Goal: Information Seeking & Learning: Learn about a topic

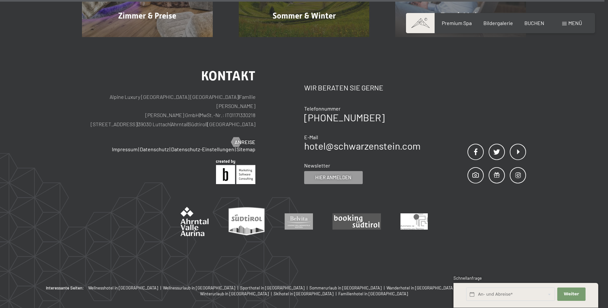
scroll to position [3112, 0]
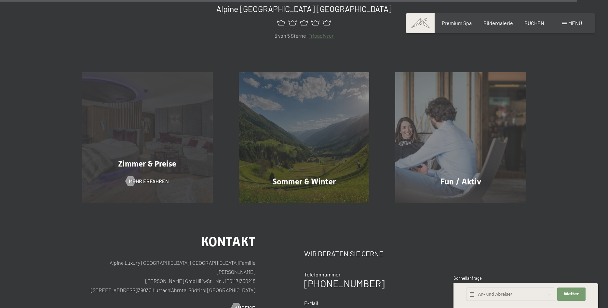
click at [145, 112] on div "Zimmer & Preise Mehr erfahren" at bounding box center [147, 137] width 157 height 131
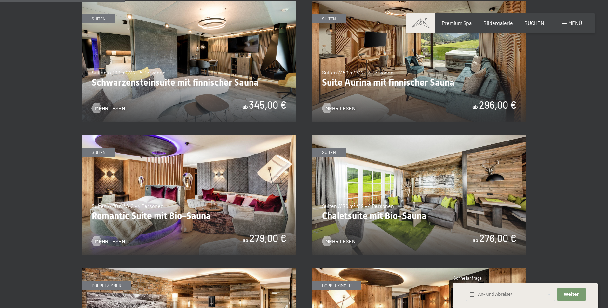
scroll to position [398, 0]
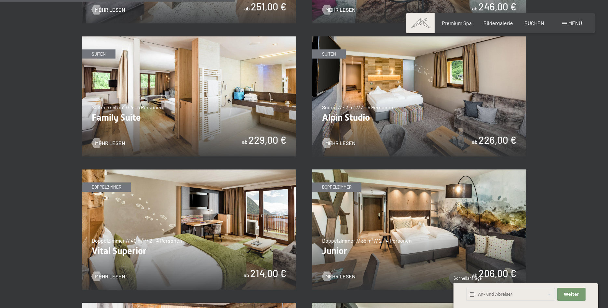
scroll to position [862, 0]
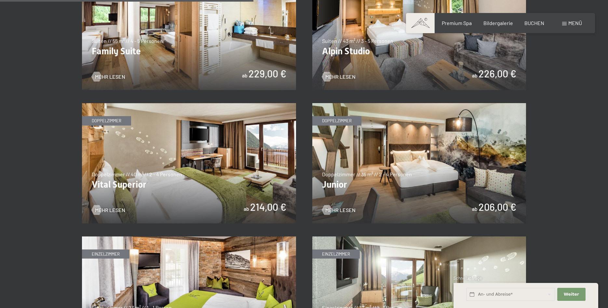
click at [392, 154] on img at bounding box center [419, 163] width 214 height 120
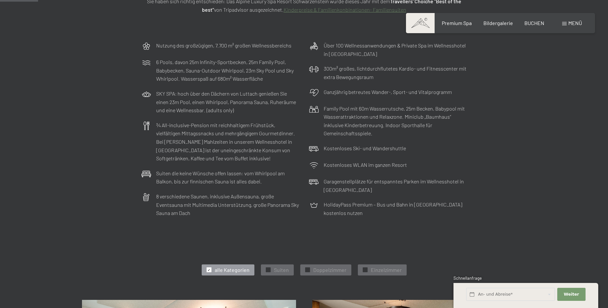
scroll to position [0, 0]
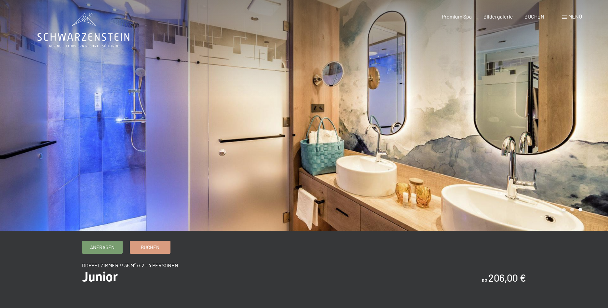
click at [455, 133] on div at bounding box center [456, 115] width 304 height 231
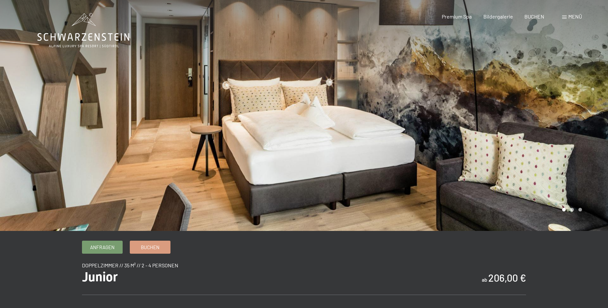
click at [458, 131] on div at bounding box center [456, 115] width 304 height 231
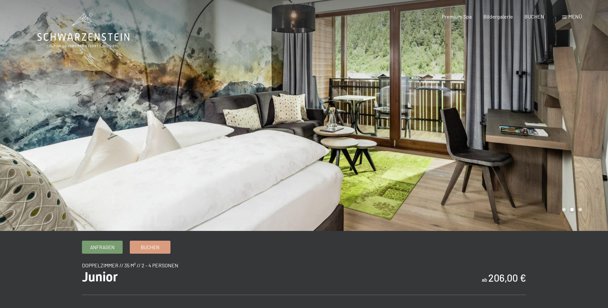
click at [440, 102] on div at bounding box center [456, 115] width 304 height 231
